Goal: Task Accomplishment & Management: Use online tool/utility

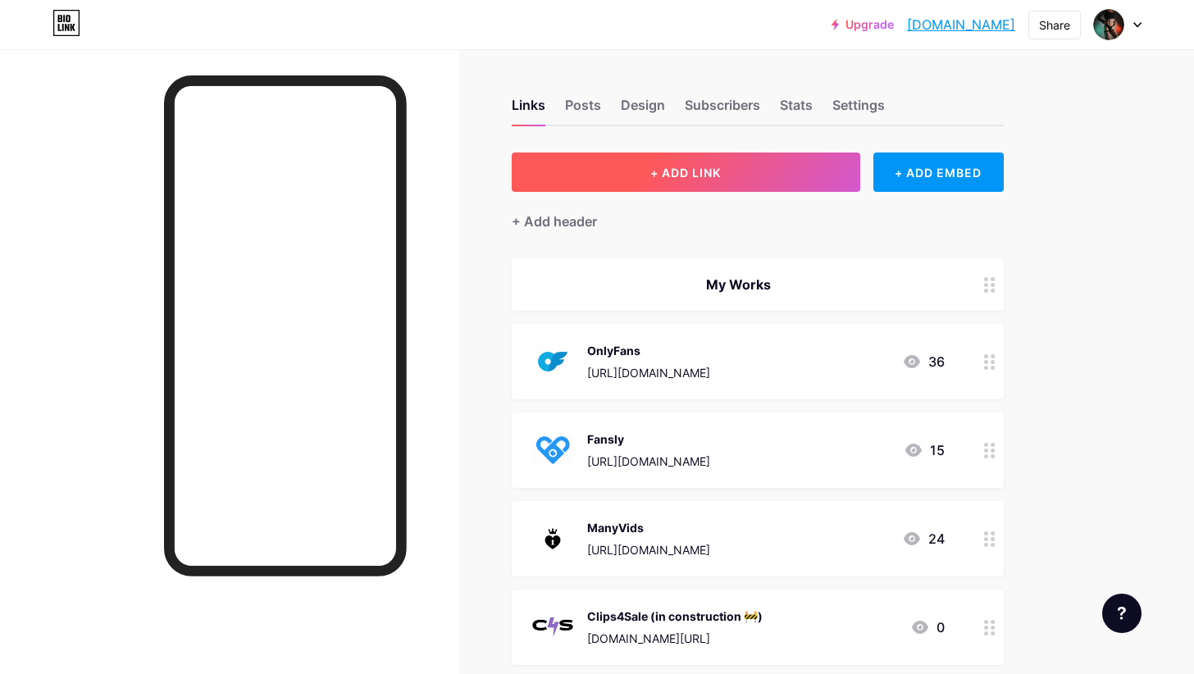
click at [631, 175] on button "+ ADD LINK" at bounding box center [686, 172] width 349 height 39
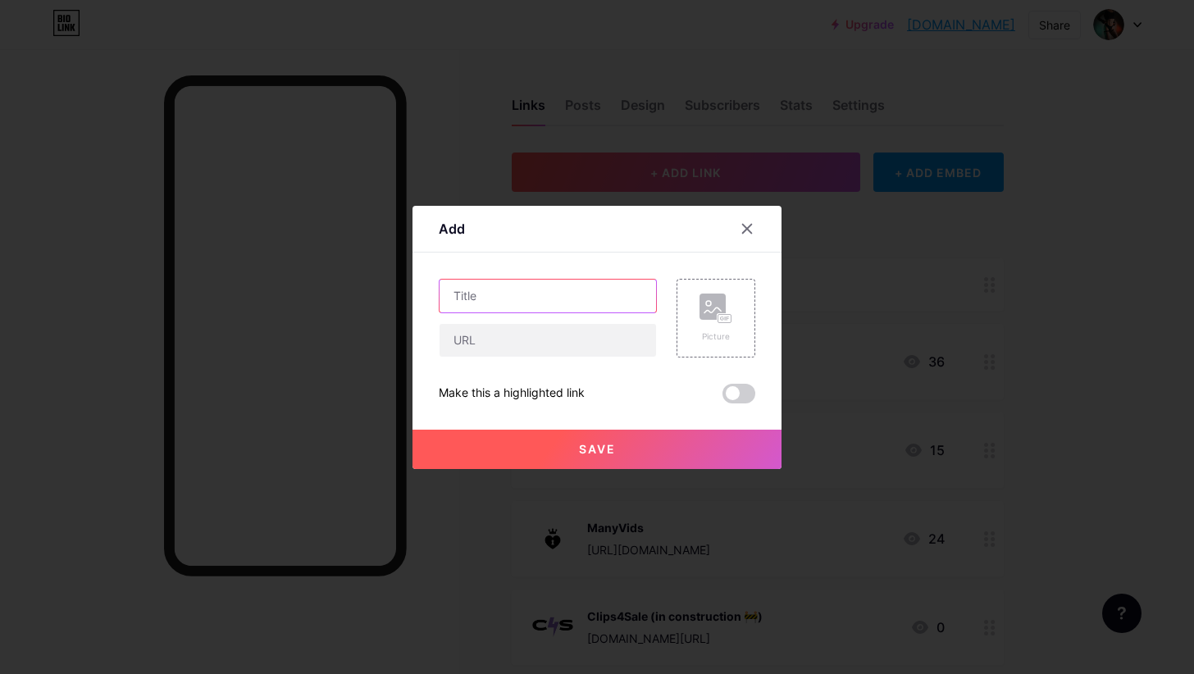
click at [534, 296] on input "text" at bounding box center [548, 296] width 217 height 33
click at [515, 332] on input "text" at bounding box center [548, 340] width 217 height 33
paste input "[URL]"
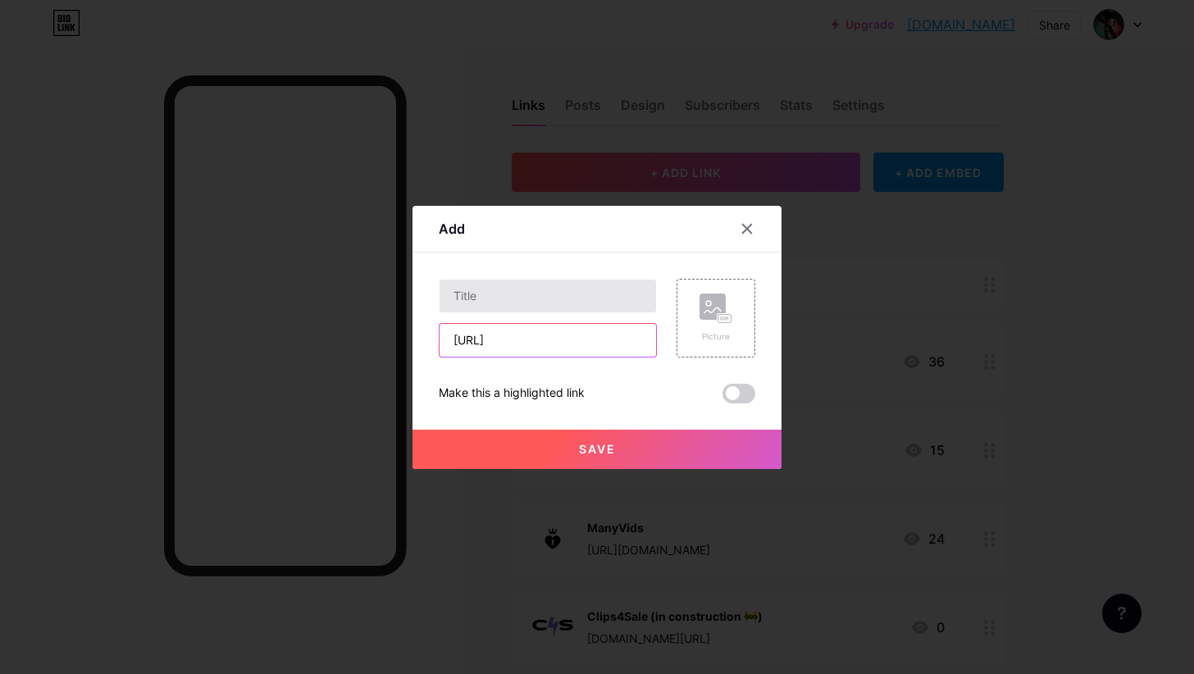
type input "[URL]"
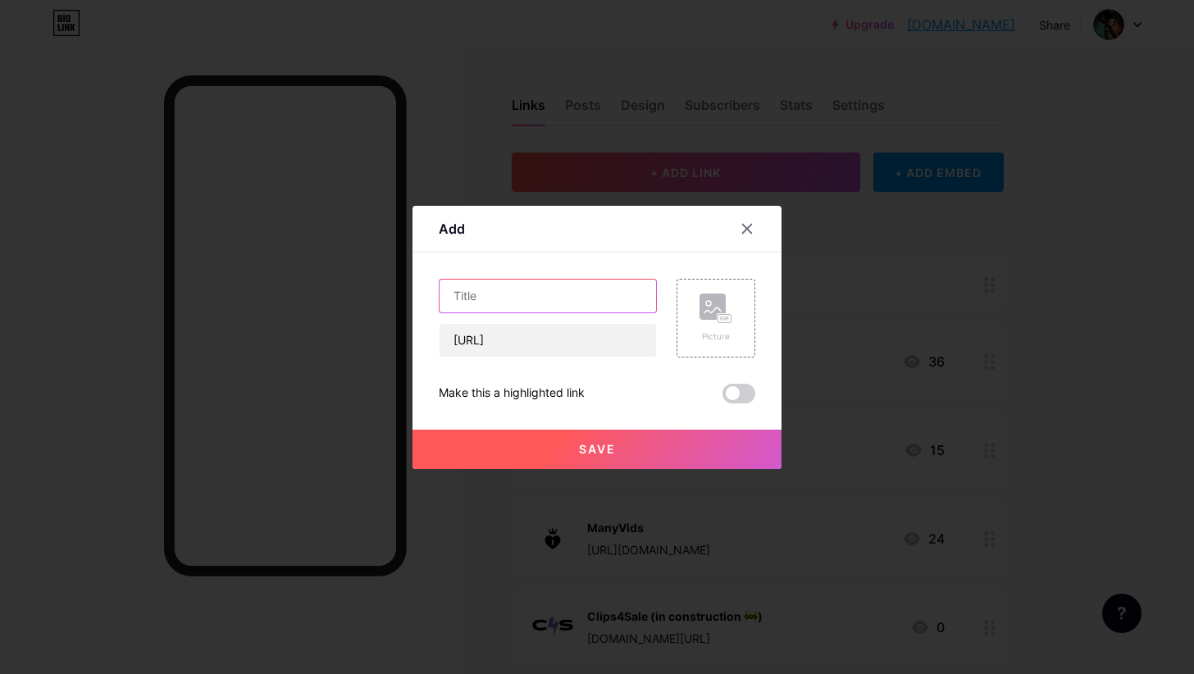
click at [503, 290] on input "text" at bounding box center [548, 296] width 217 height 33
type input "Snapchat VIP"
click at [720, 317] on rect at bounding box center [724, 318] width 13 height 8
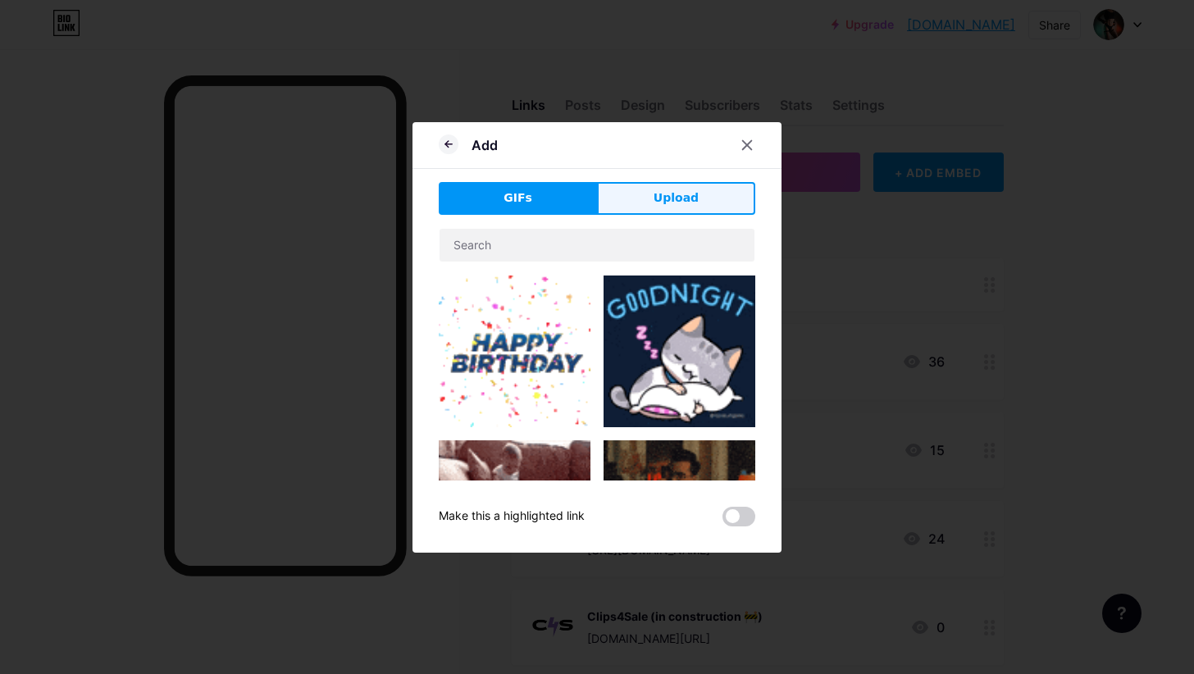
click at [662, 199] on span "Upload" at bounding box center [676, 197] width 45 height 17
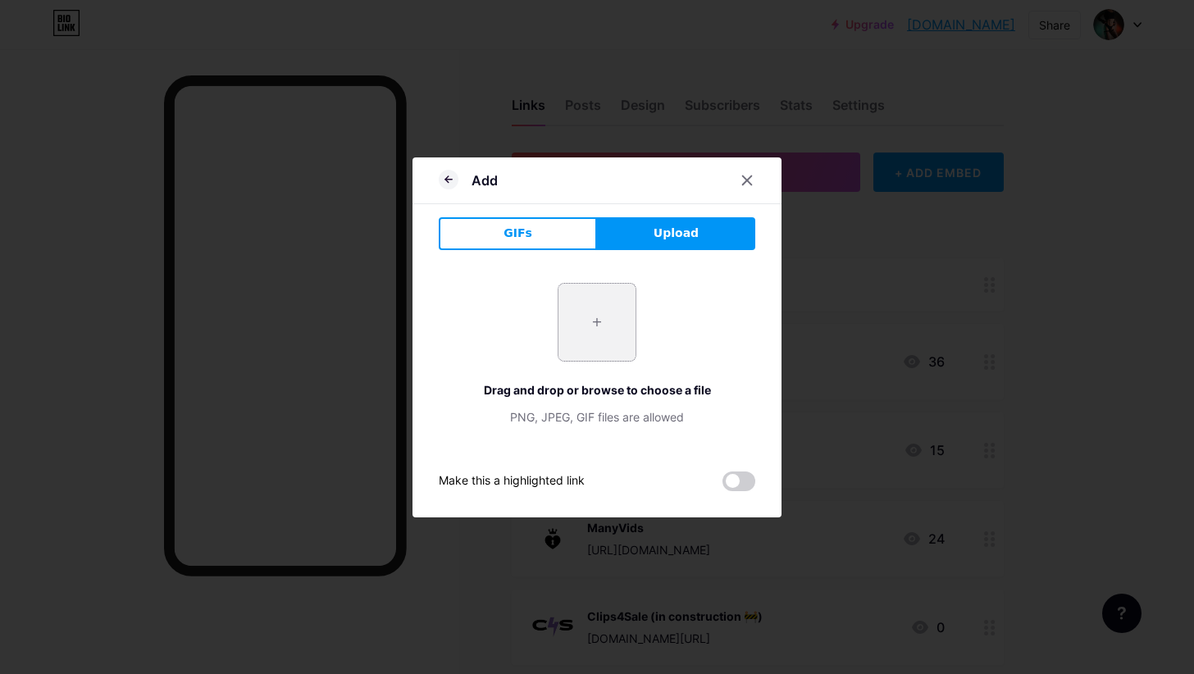
click at [585, 314] on input "file" at bounding box center [597, 322] width 77 height 77
type input "C:\fakepath\Snapchat-Logo.png"
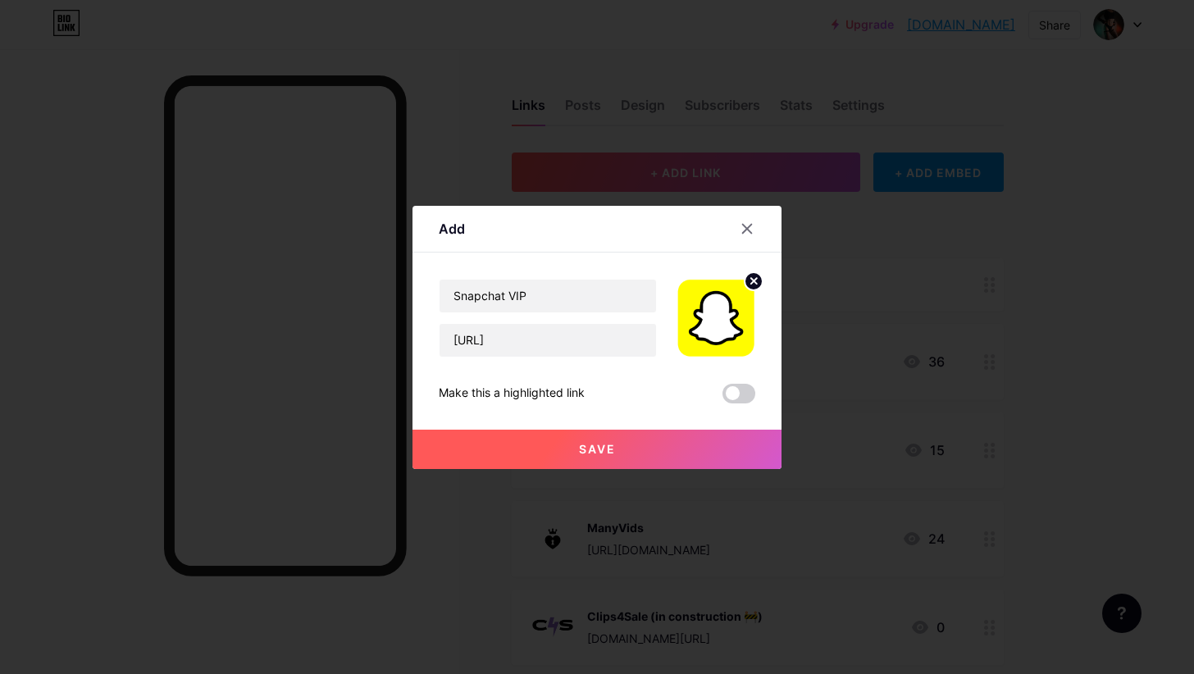
click at [633, 450] on button "Save" at bounding box center [597, 449] width 369 height 39
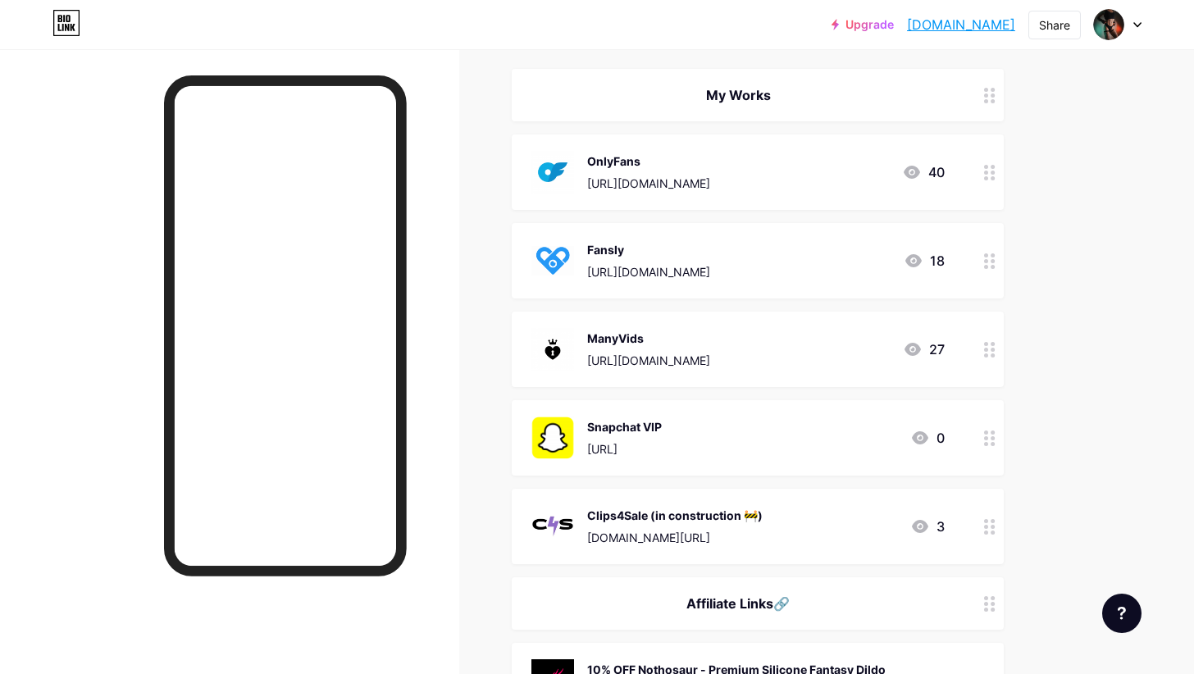
scroll to position [258, 0]
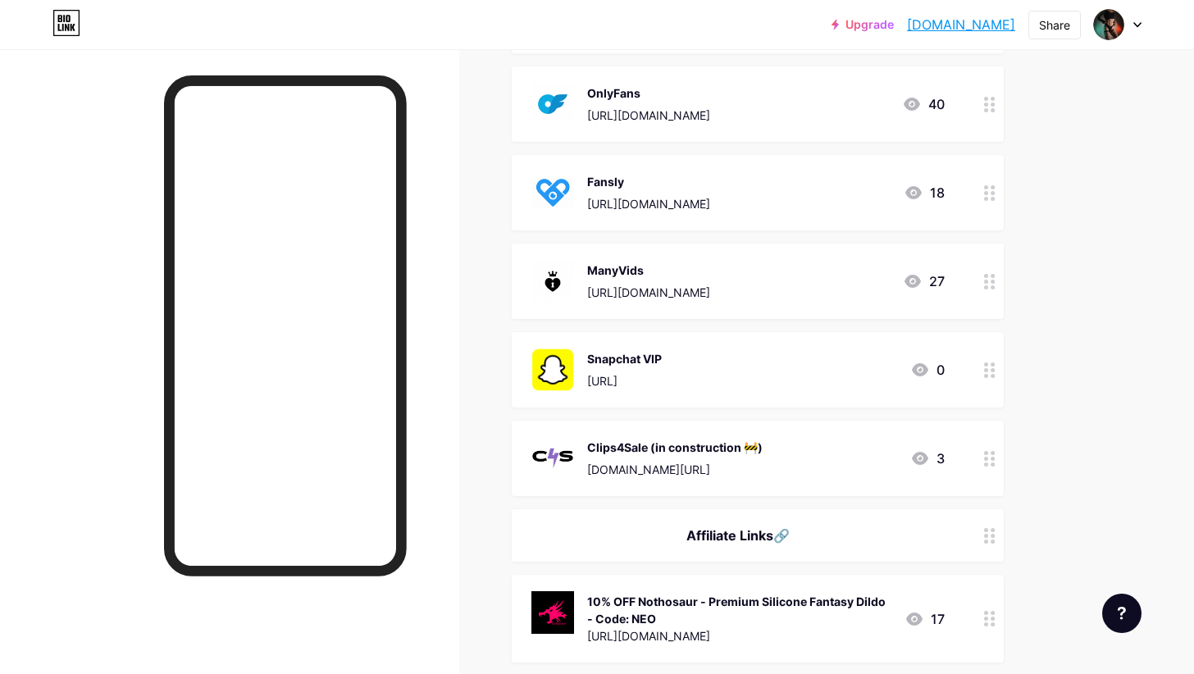
drag, startPoint x: 983, startPoint y: 377, endPoint x: 989, endPoint y: 450, distance: 73.3
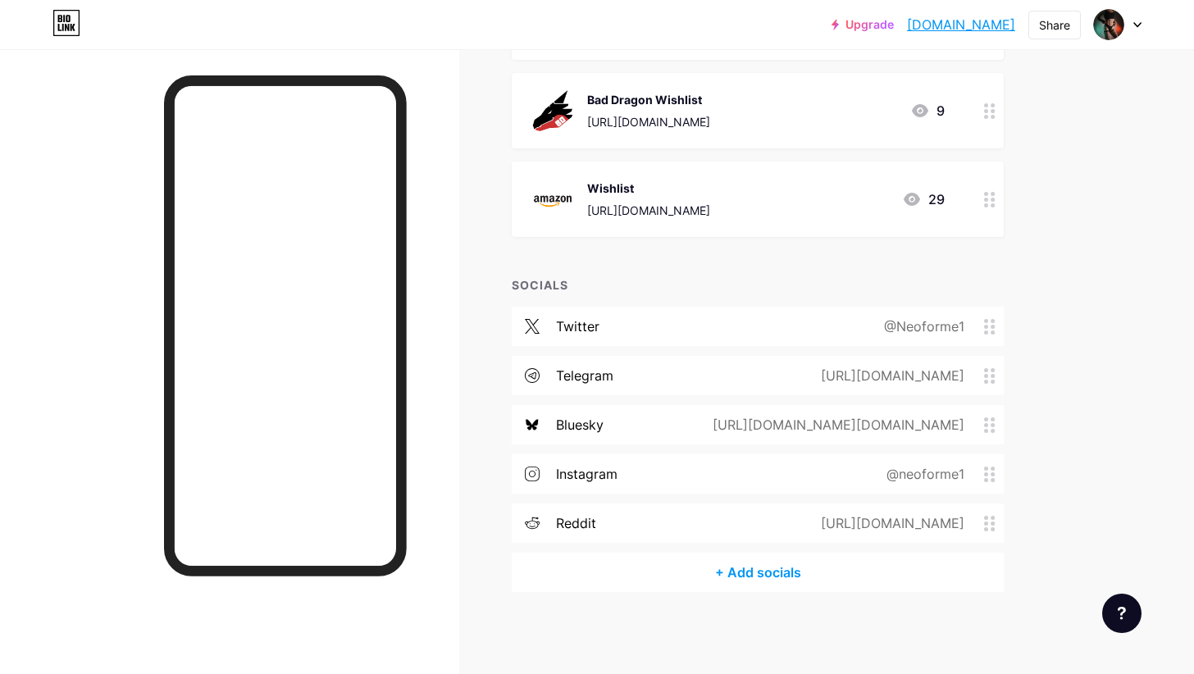
scroll to position [1506, 0]
click at [731, 572] on div "+ Add socials" at bounding box center [758, 573] width 492 height 39
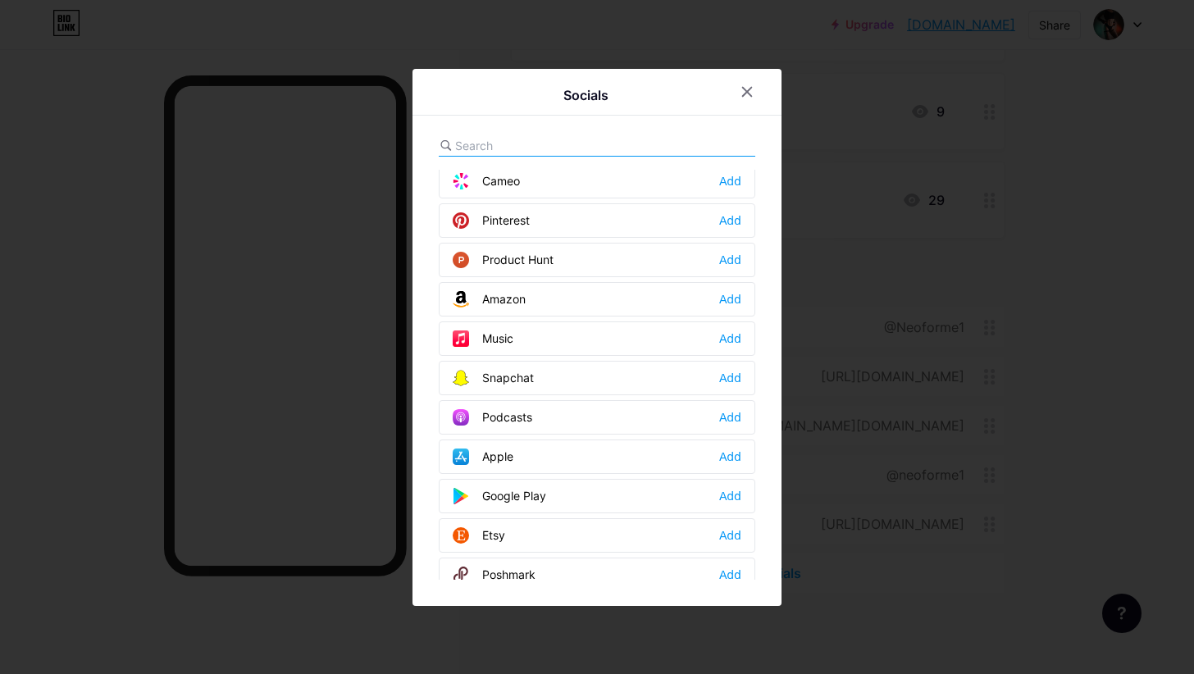
scroll to position [991, 0]
click at [723, 376] on div "Add" at bounding box center [730, 377] width 22 height 16
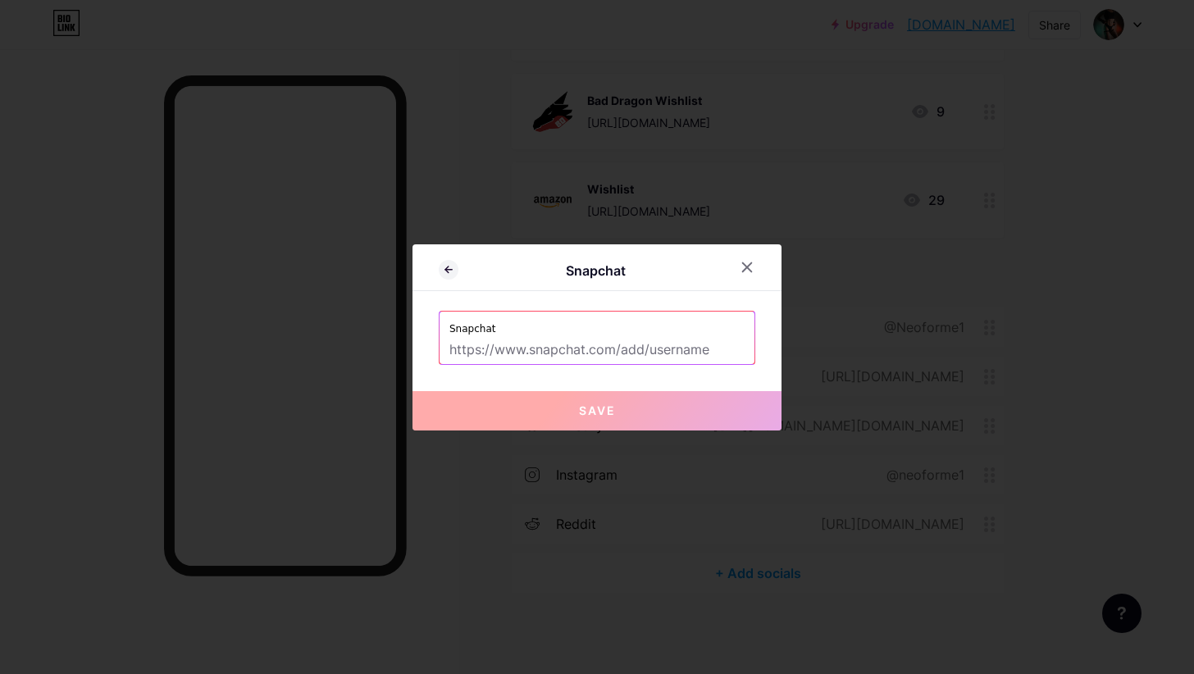
click at [579, 341] on input "text" at bounding box center [596, 350] width 295 height 28
paste input "[URL]"
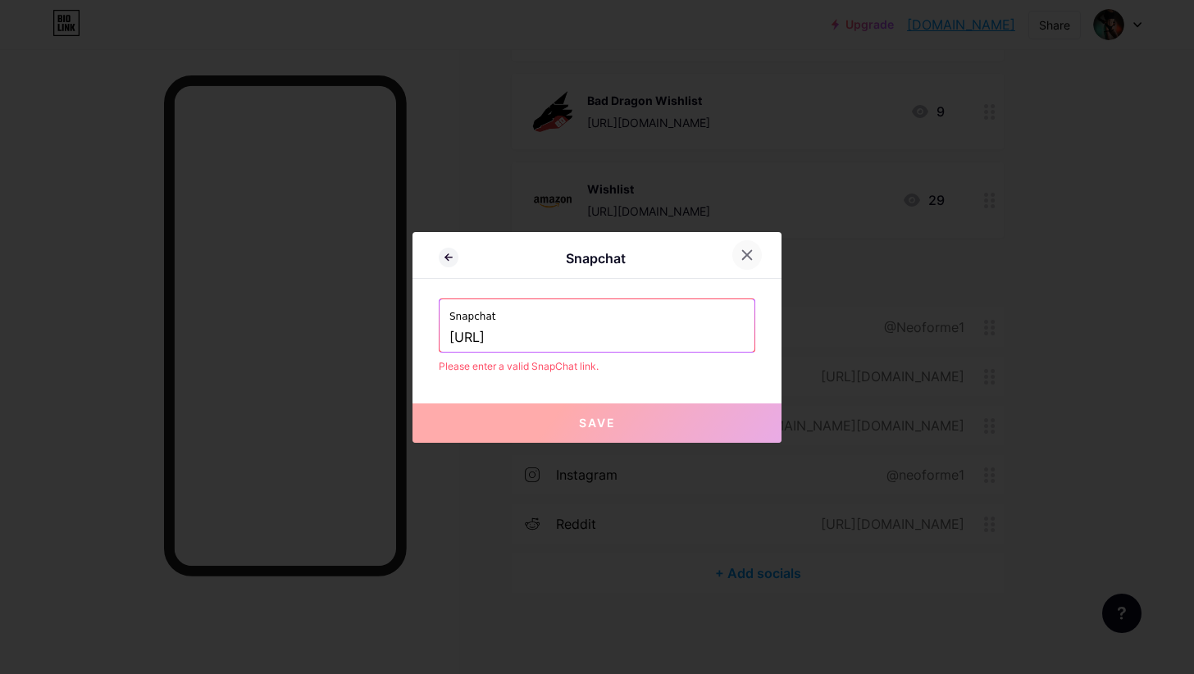
type input "[URL]"
click at [744, 258] on icon at bounding box center [747, 254] width 9 height 9
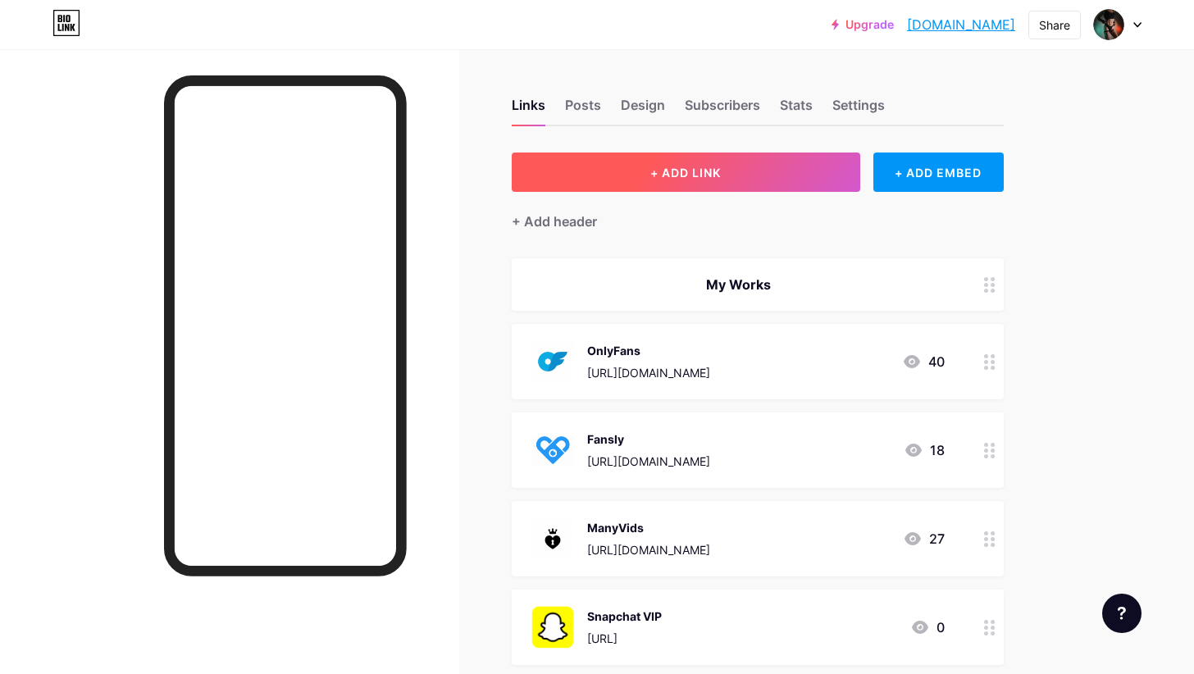
scroll to position [0, 0]
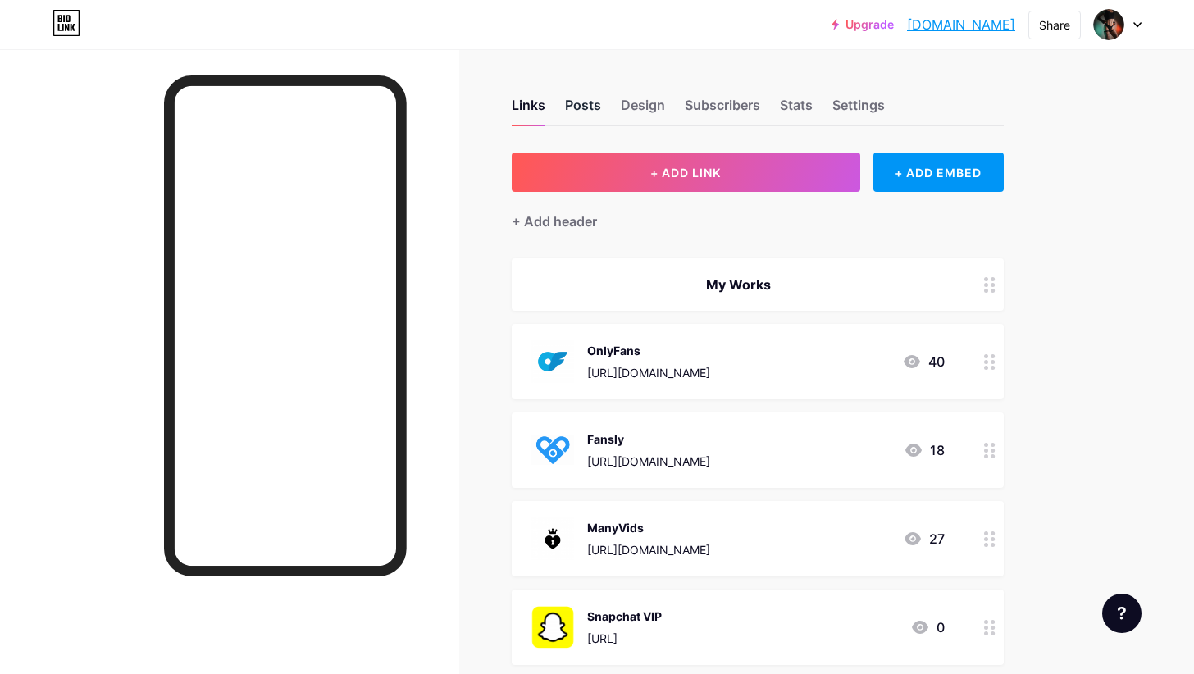
click at [596, 101] on div "Posts" at bounding box center [583, 110] width 36 height 30
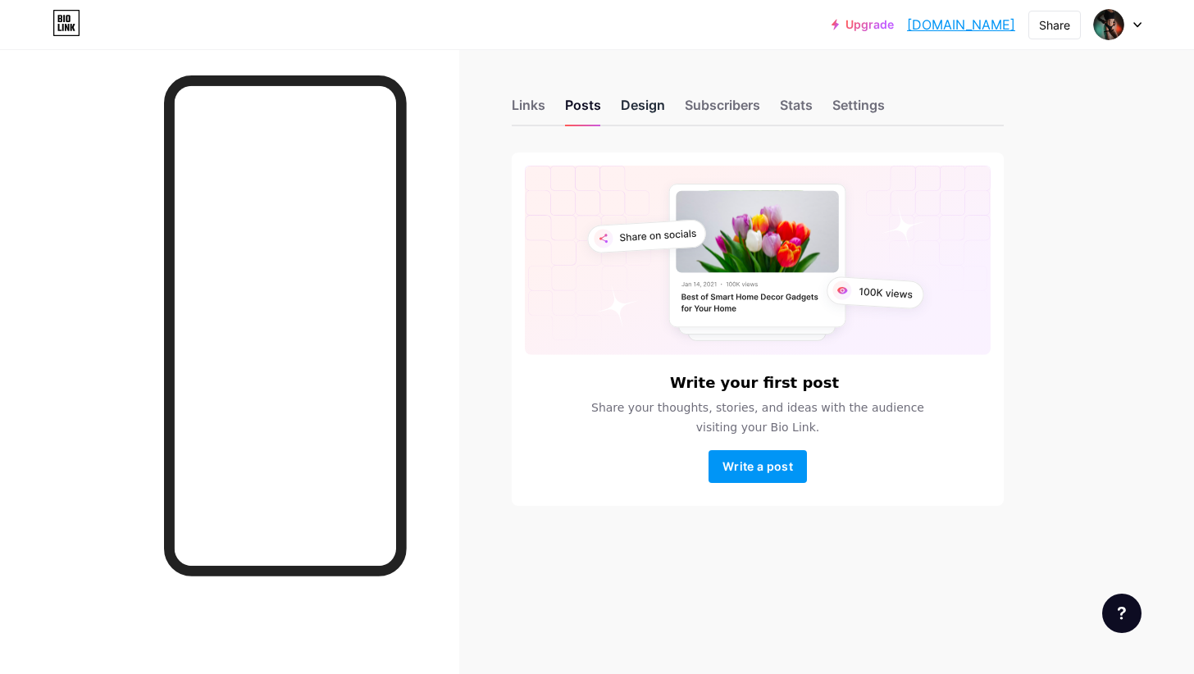
click at [639, 105] on div "Design" at bounding box center [643, 110] width 44 height 30
click at [522, 107] on div "Links" at bounding box center [529, 110] width 34 height 30
